Goal: Transaction & Acquisition: Download file/media

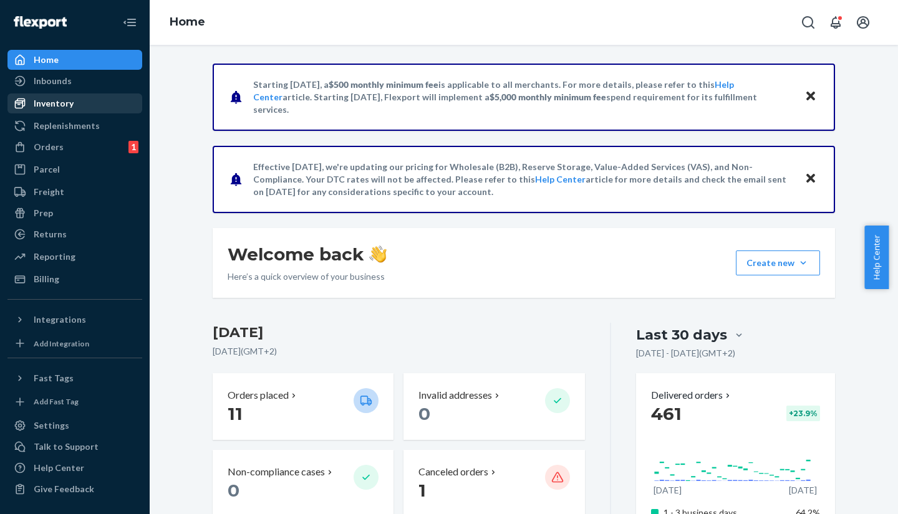
click at [60, 102] on div "Inventory" at bounding box center [54, 103] width 40 height 12
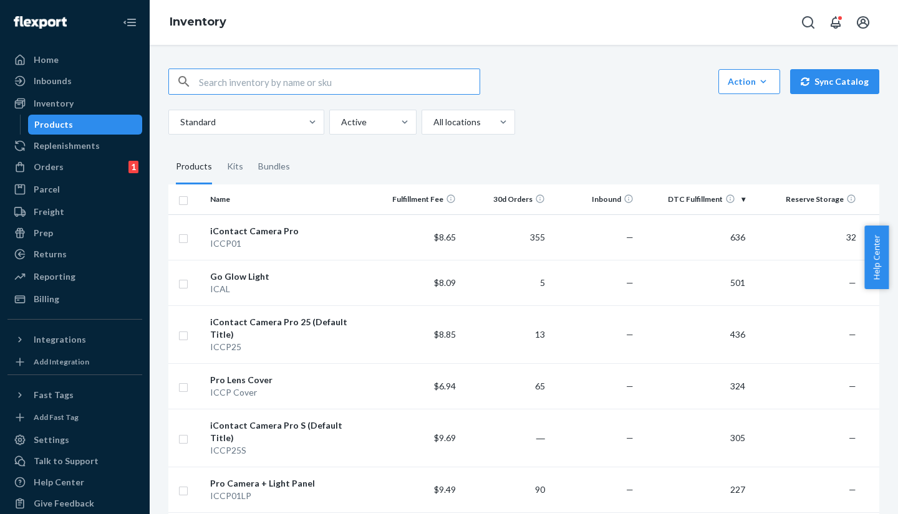
click at [726, 96] on div "Action Create product Create kit or bundle Bulk create products Bulk update pro…" at bounding box center [523, 102] width 711 height 66
click at [741, 83] on div "Action" at bounding box center [748, 81] width 43 height 12
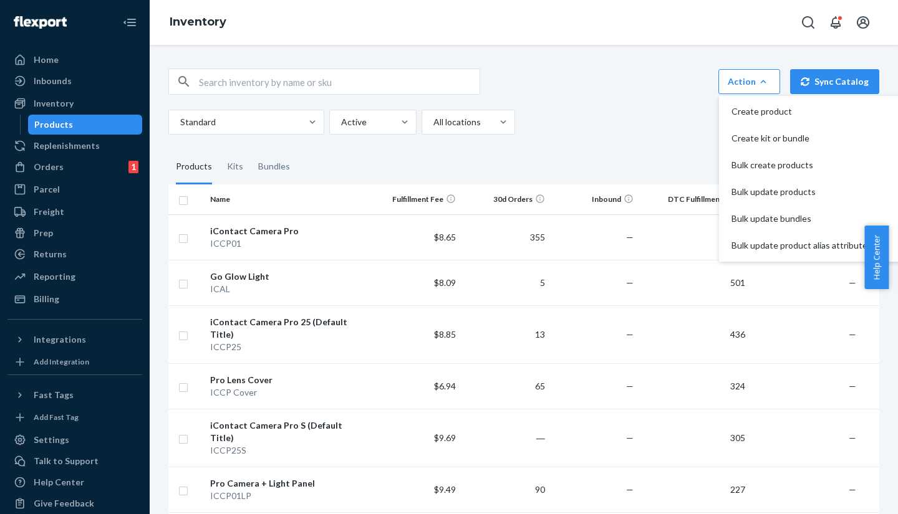
click at [655, 118] on div "Standard Active All locations" at bounding box center [518, 122] width 701 height 25
click at [178, 205] on input "checkbox" at bounding box center [183, 199] width 10 height 13
checkbox input "true"
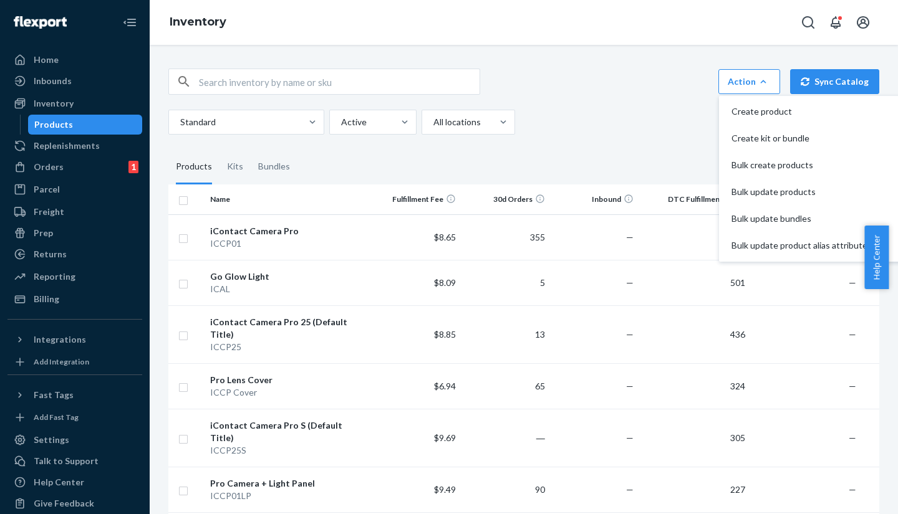
checkbox input "true"
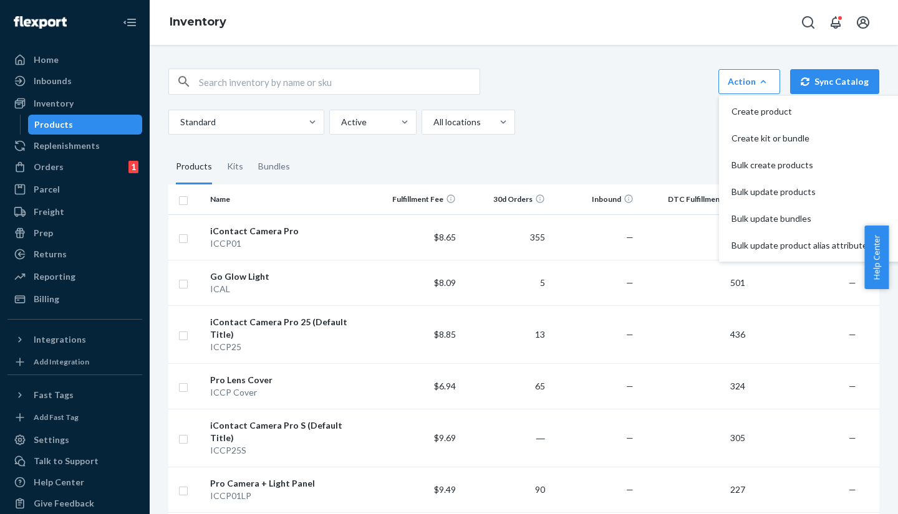
checkbox input "true"
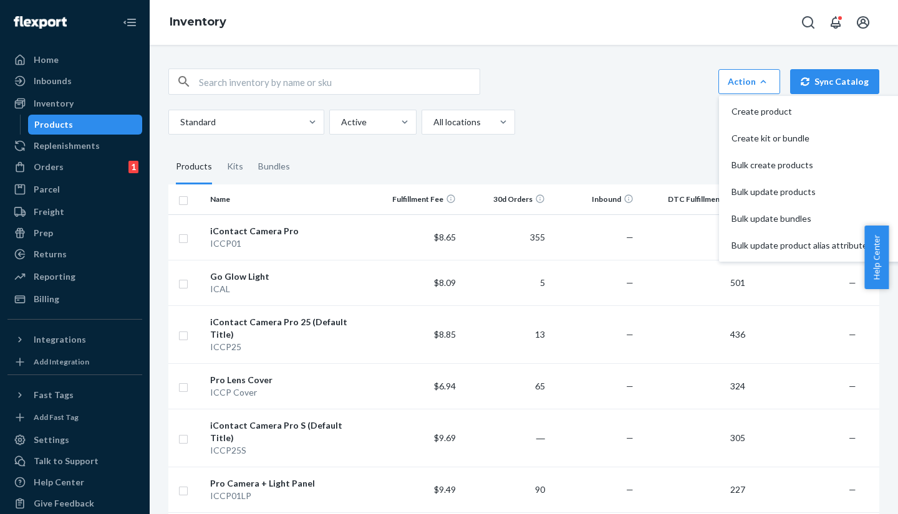
checkbox input "true"
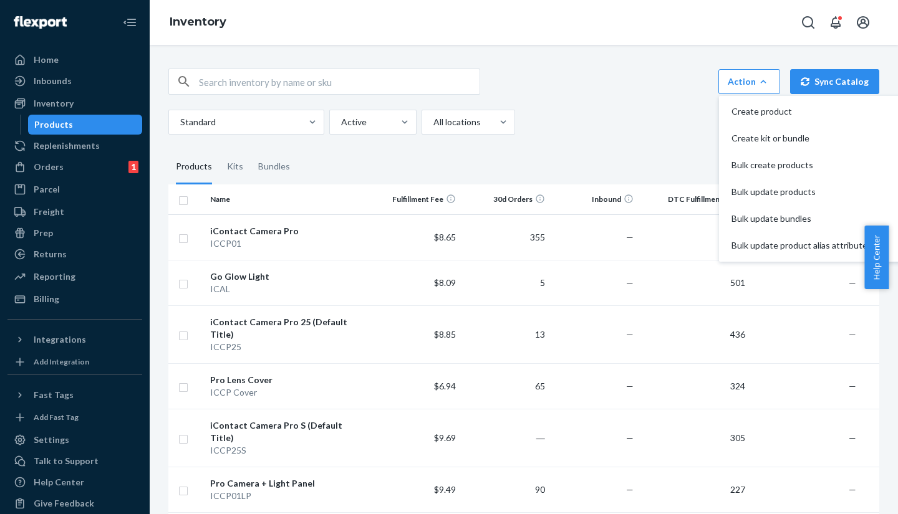
checkbox input "true"
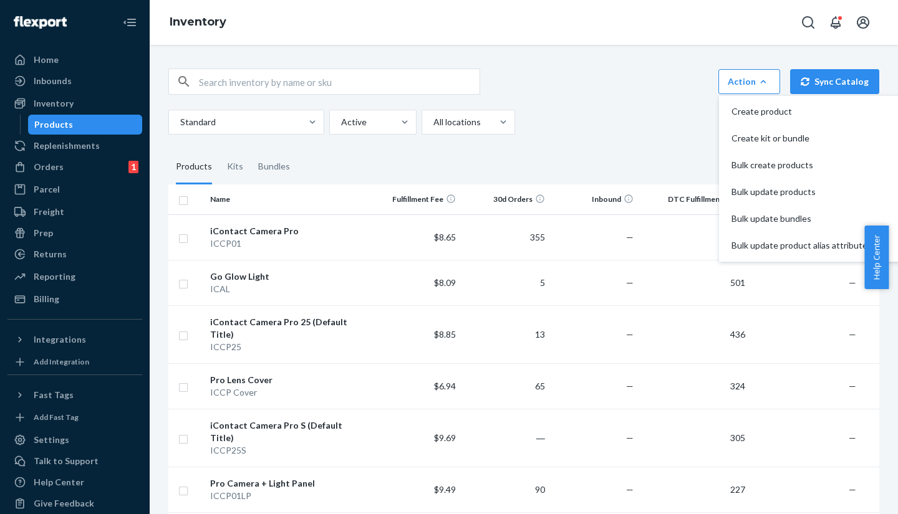
checkbox input "true"
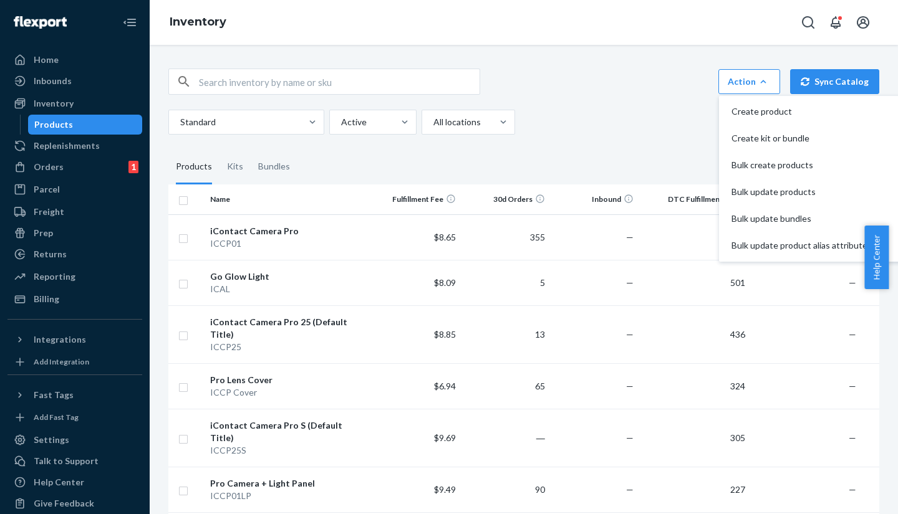
checkbox input "true"
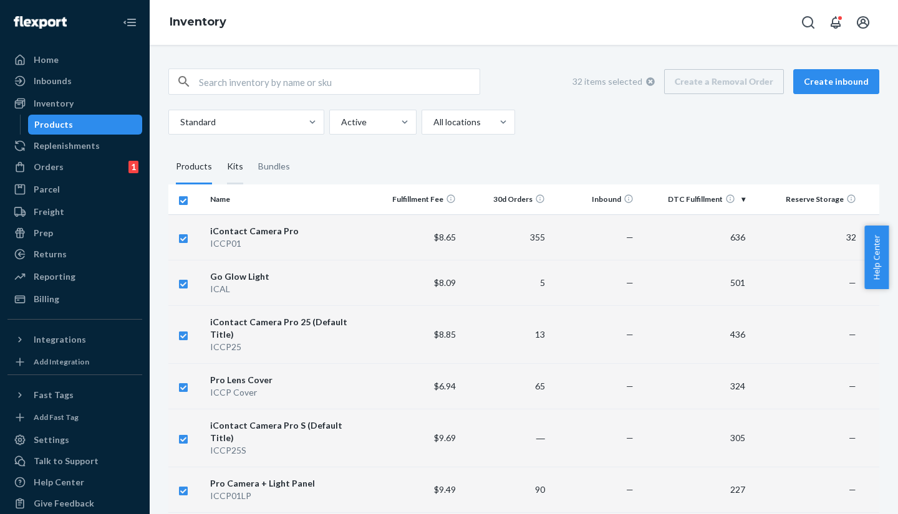
click at [233, 169] on div "Kits" at bounding box center [235, 167] width 16 height 35
click at [219, 150] on input "Kits" at bounding box center [219, 150] width 0 height 0
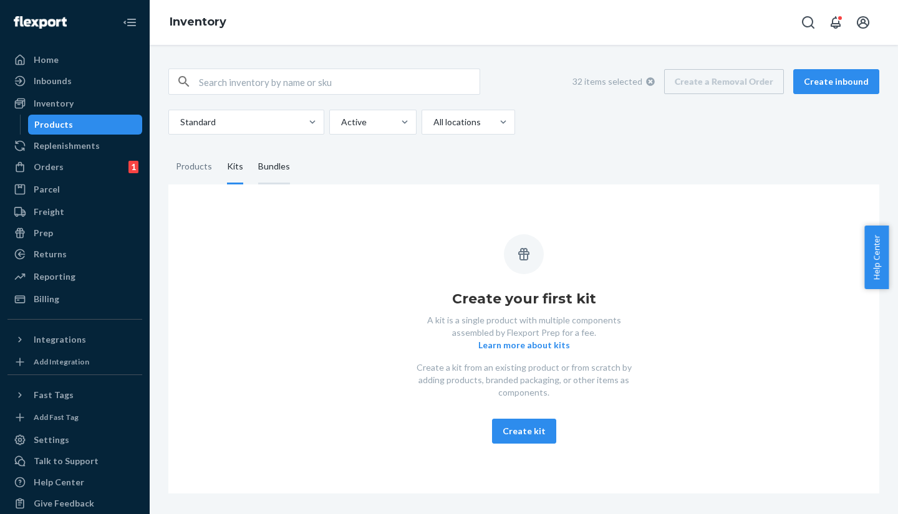
click at [276, 166] on div "Bundles" at bounding box center [274, 167] width 32 height 35
click at [251, 150] on input "Bundles" at bounding box center [251, 150] width 0 height 0
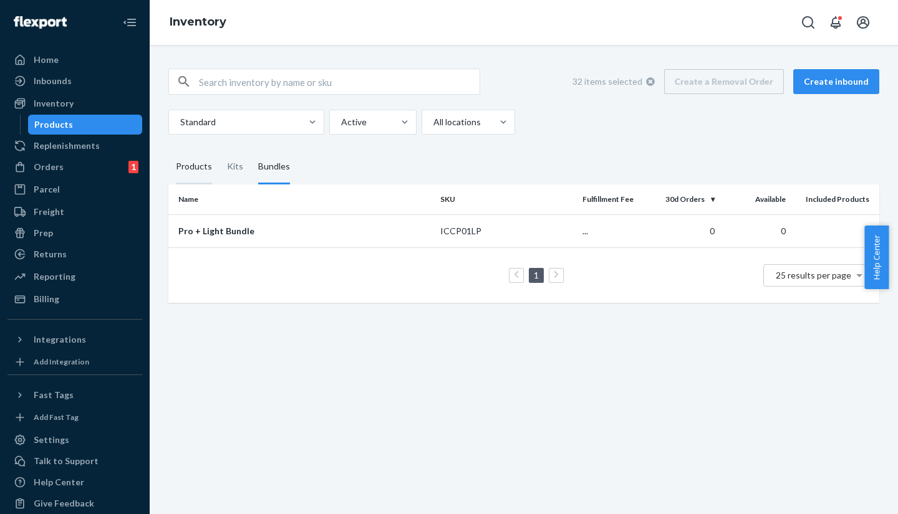
click at [189, 168] on div "Products" at bounding box center [194, 167] width 36 height 35
click at [168, 150] on input "Products" at bounding box center [168, 150] width 0 height 0
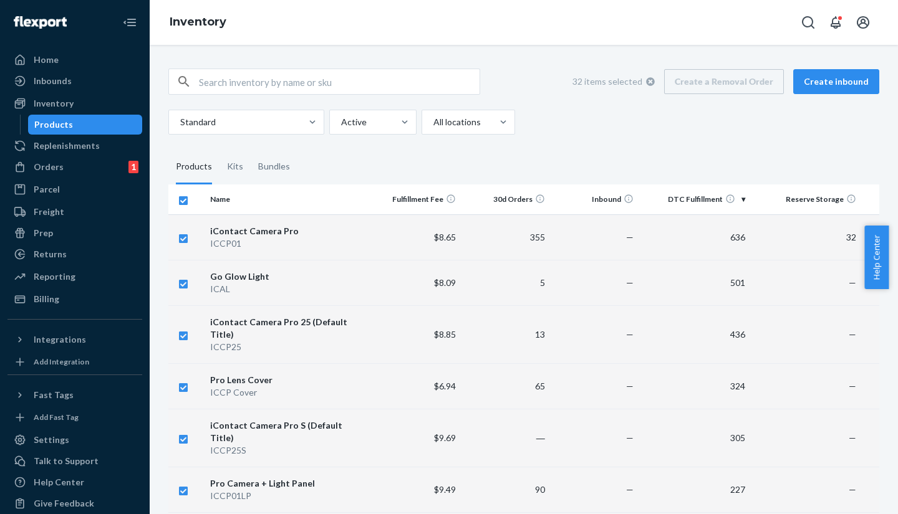
click at [185, 202] on input "checkbox" at bounding box center [183, 199] width 10 height 13
checkbox input "false"
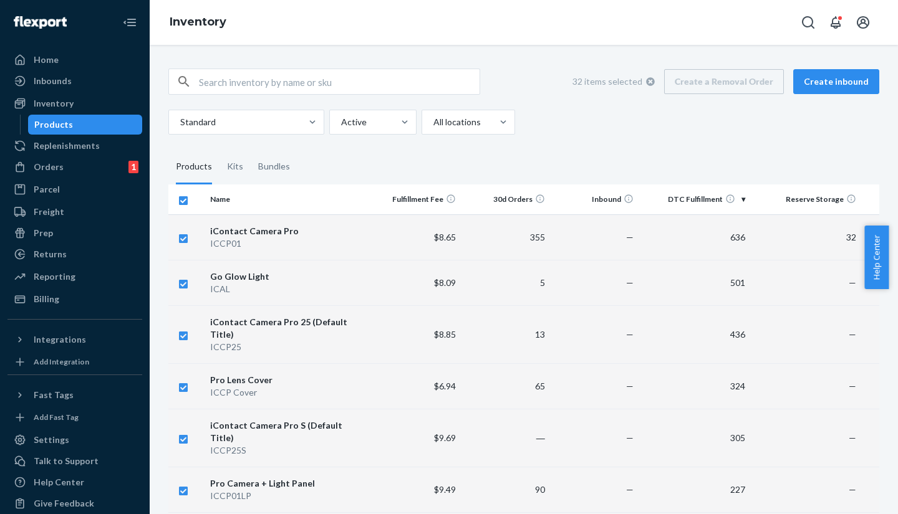
checkbox input "false"
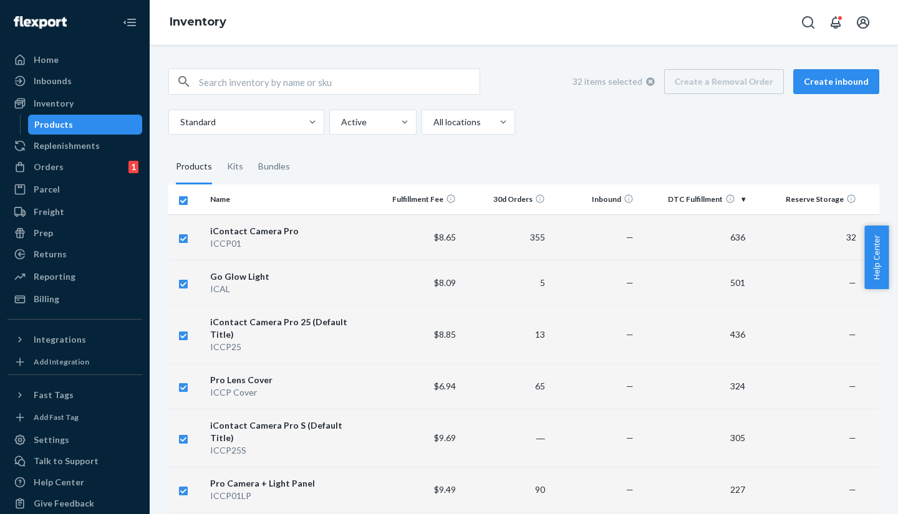
checkbox input "false"
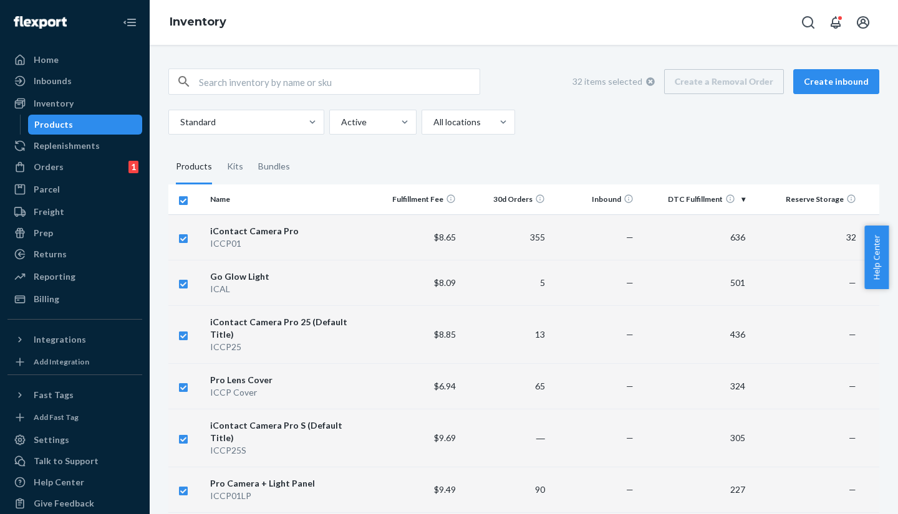
checkbox input "false"
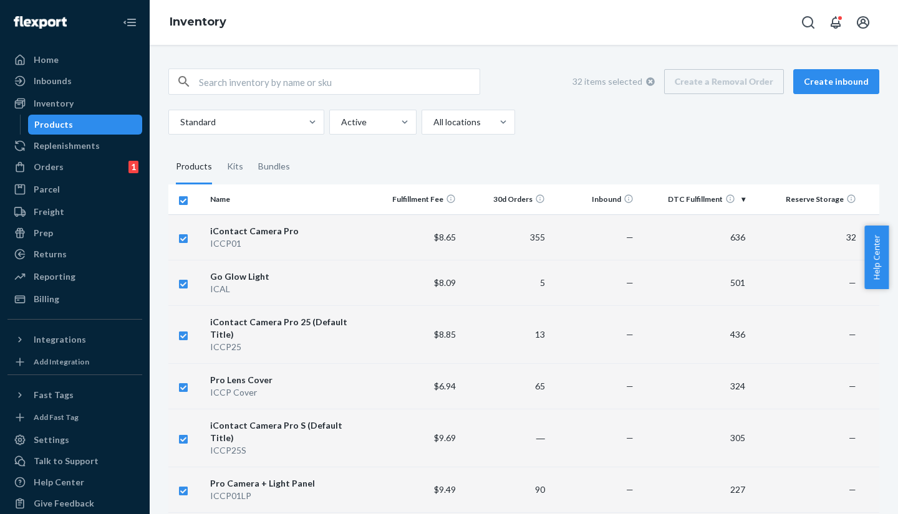
checkbox input "false"
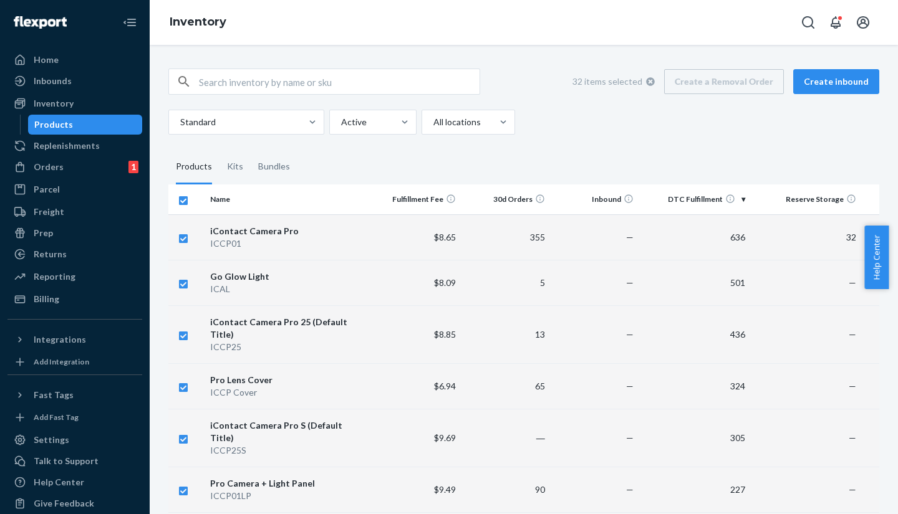
checkbox input "false"
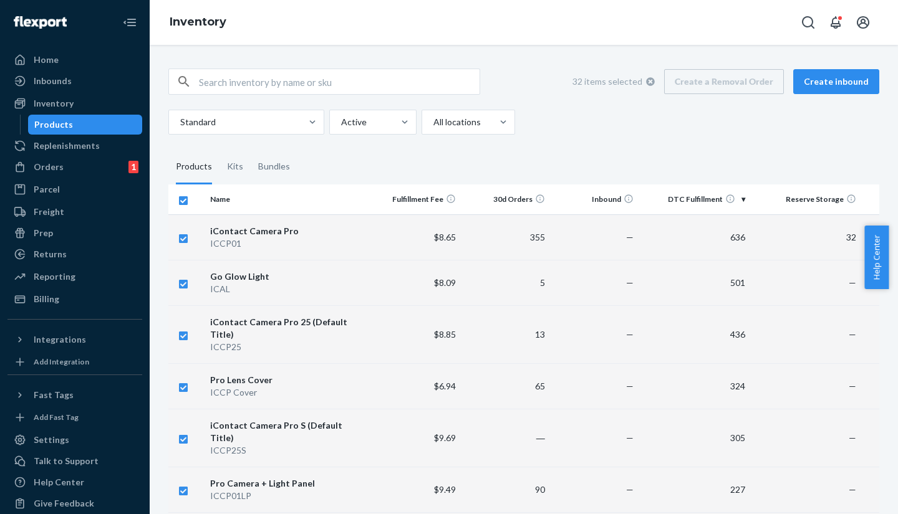
checkbox input "false"
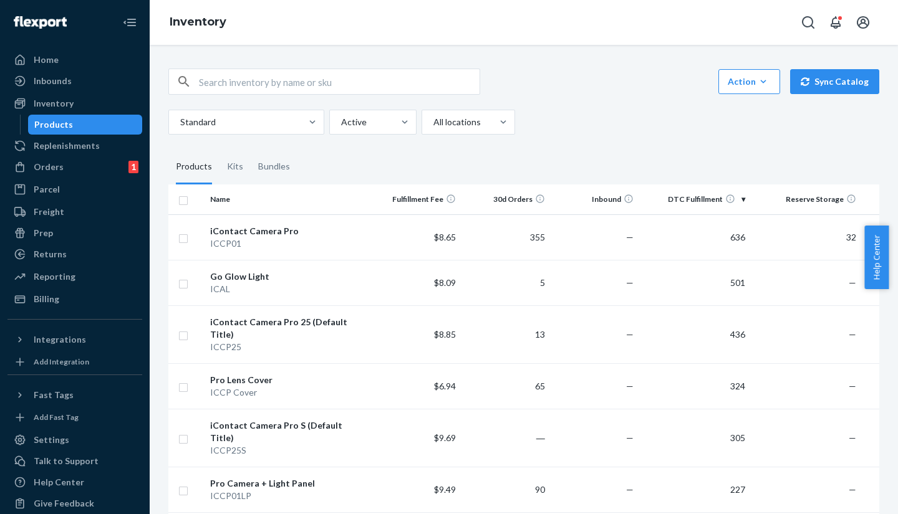
click at [753, 98] on div "Action Create product Create kit or bundle Bulk create products Bulk update pro…" at bounding box center [523, 102] width 711 height 66
click at [757, 89] on button "Action Create product Create kit or bundle Bulk create products Bulk update pro…" at bounding box center [749, 81] width 62 height 25
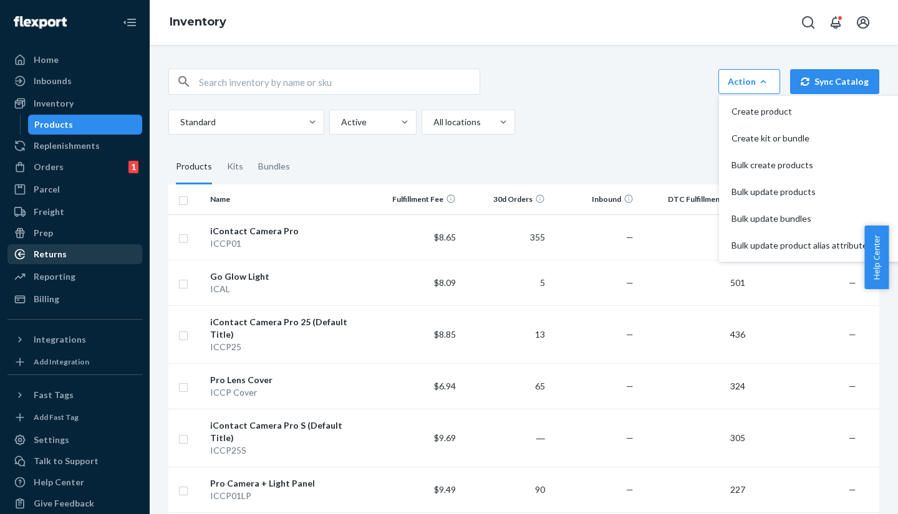
click at [69, 256] on div "Returns" at bounding box center [75, 254] width 132 height 17
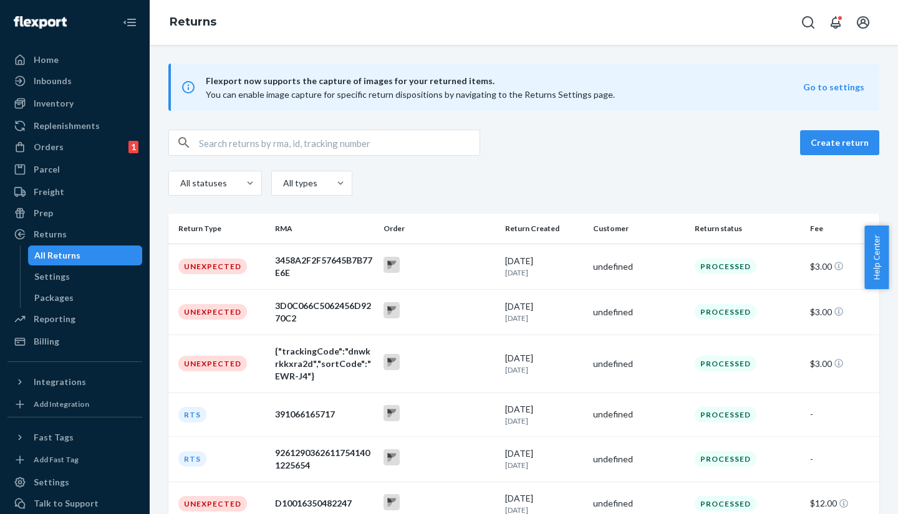
click at [65, 330] on ul "Home Inbounds Shipping Plans Problems Inventory Products Replenishments Orders …" at bounding box center [74, 201] width 135 height 302
click at [72, 325] on div "Reporting" at bounding box center [55, 319] width 42 height 12
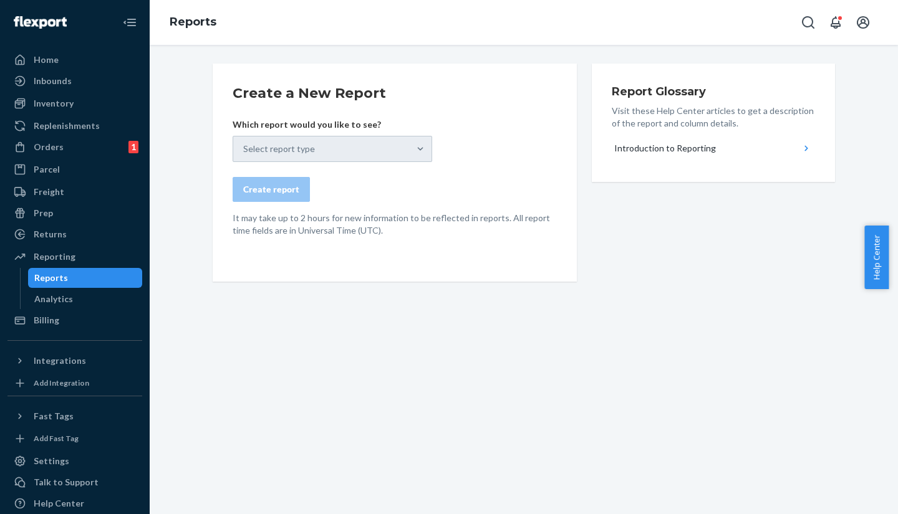
click at [292, 138] on div "Select report type" at bounding box center [332, 149] width 199 height 26
click at [296, 151] on div "Select report type" at bounding box center [332, 149] width 199 height 26
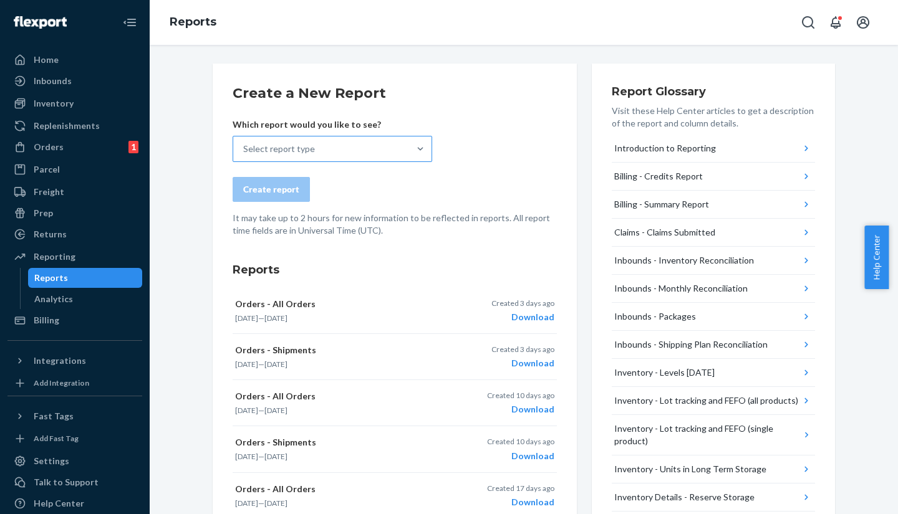
click at [391, 153] on div "Select report type" at bounding box center [321, 149] width 176 height 25
click at [244, 153] on input "Select report type" at bounding box center [243, 149] width 1 height 12
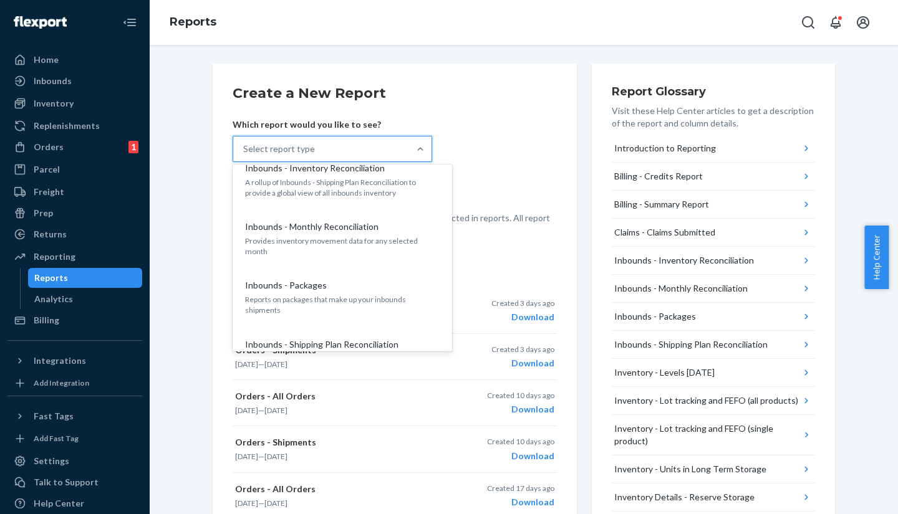
scroll to position [314, 0]
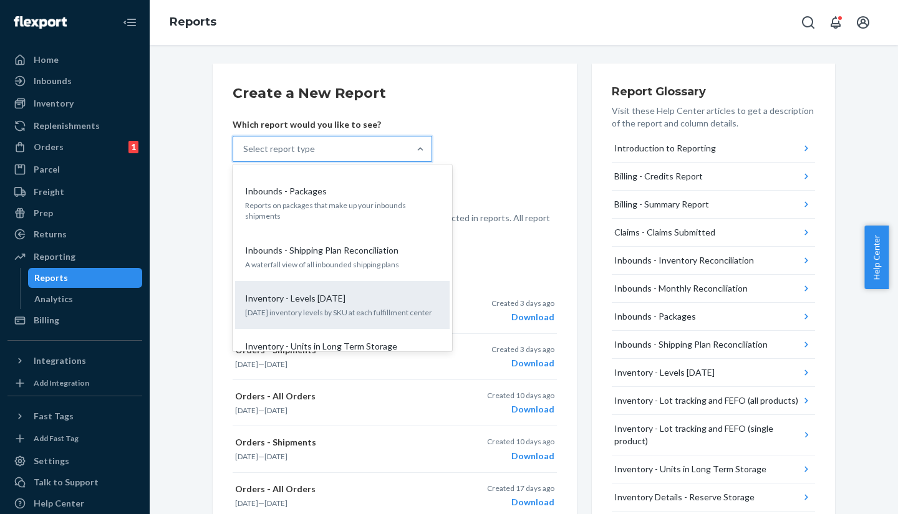
click at [335, 297] on div "Inventory - Levels [DATE] [DATE] inventory levels by SKU at each fulfillment ce…" at bounding box center [341, 305] width 199 height 38
click at [244, 155] on input "option Inventory - Levels [DATE] focused, 9 of 25. 25 results available. Use Up…" at bounding box center [243, 149] width 1 height 12
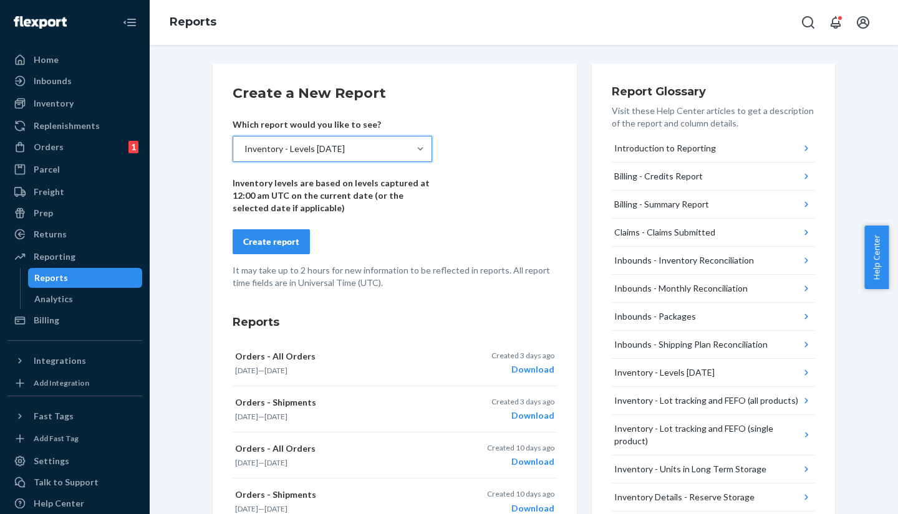
click at [287, 245] on div "Create report" at bounding box center [271, 242] width 56 height 12
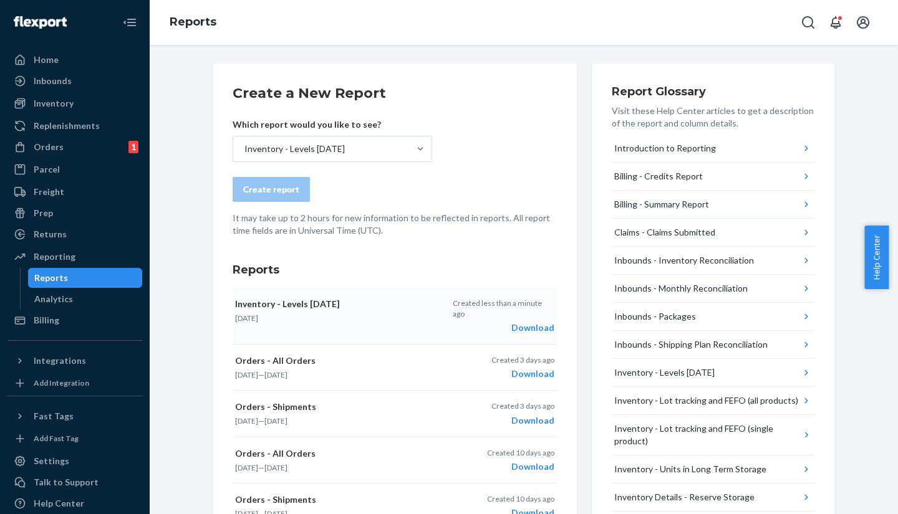
click at [520, 322] on div "Download" at bounding box center [504, 328] width 102 height 12
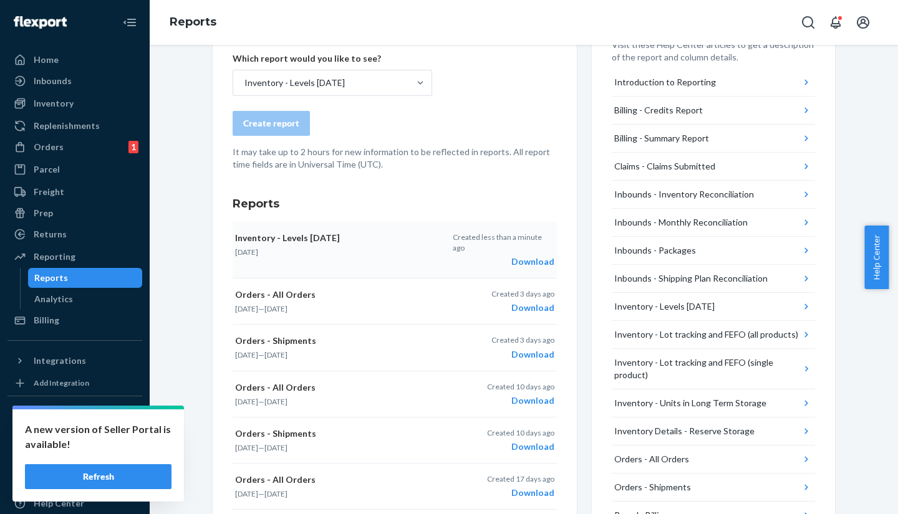
scroll to position [67, 0]
